Goal: Task Accomplishment & Management: Manage account settings

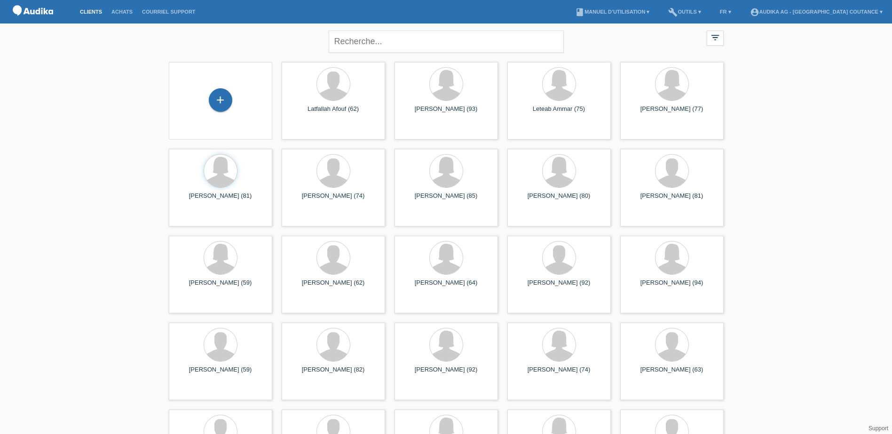
click at [377, 30] on div "close" at bounding box center [446, 41] width 235 height 34
click at [372, 41] on input "text" at bounding box center [446, 42] width 235 height 22
type input "arthur"
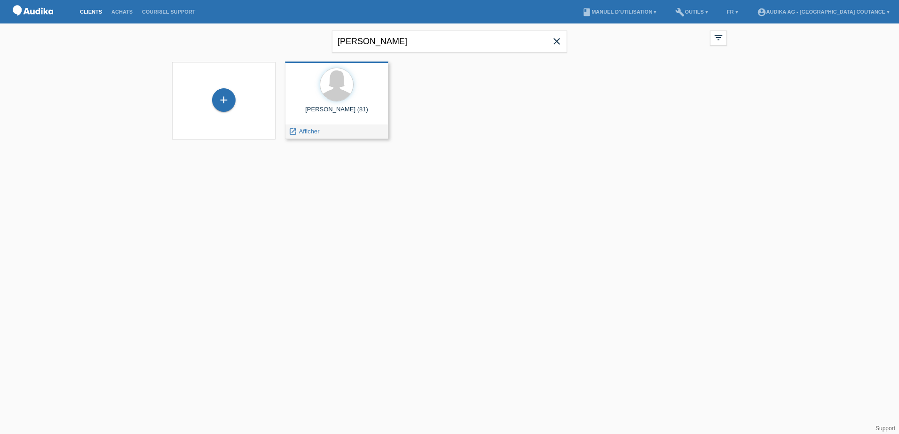
click at [328, 110] on div "Christine Arthur (81)" at bounding box center [336, 113] width 88 height 15
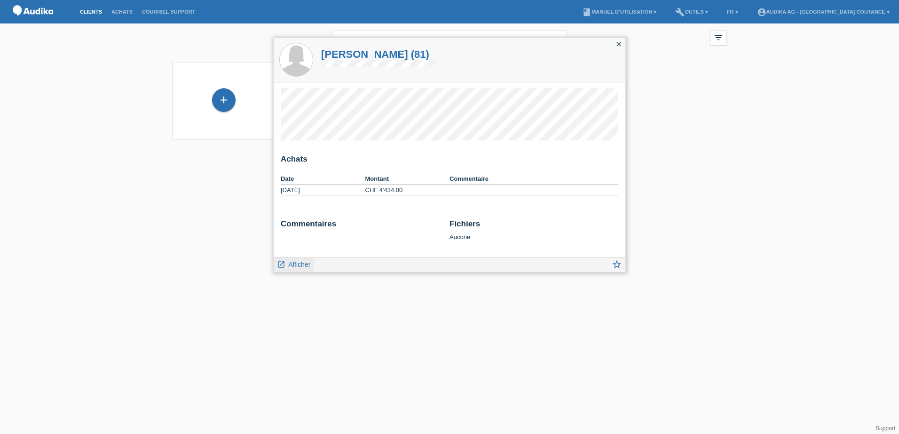
click at [297, 266] on span "Afficher" at bounding box center [299, 265] width 22 height 8
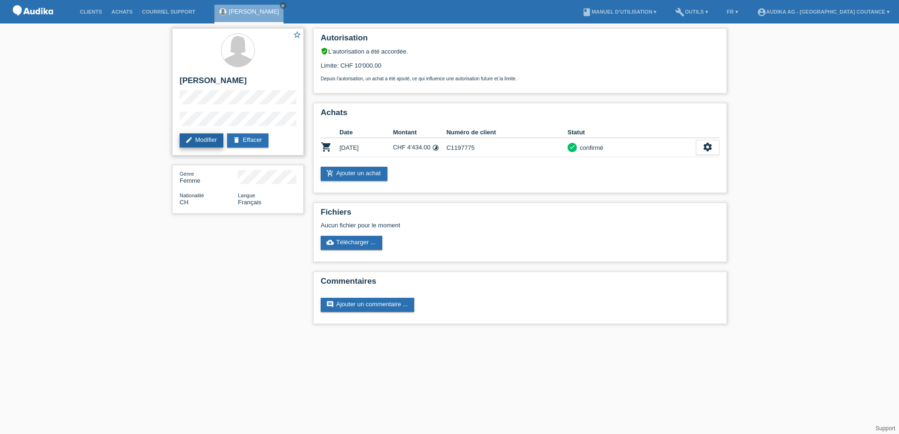
click at [201, 144] on link "edit Modifier" at bounding box center [202, 140] width 44 height 14
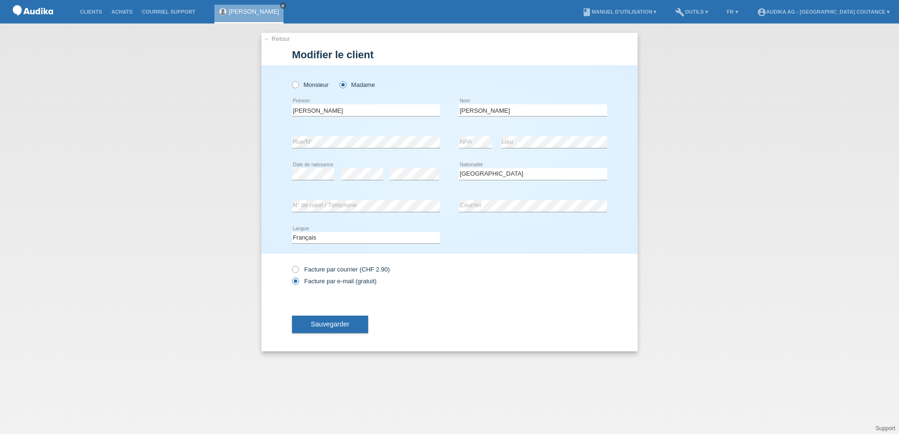
select select "CH"
click at [353, 323] on button "Sauvegarder" at bounding box center [330, 324] width 76 height 18
